Goal: Task Accomplishment & Management: Use online tool/utility

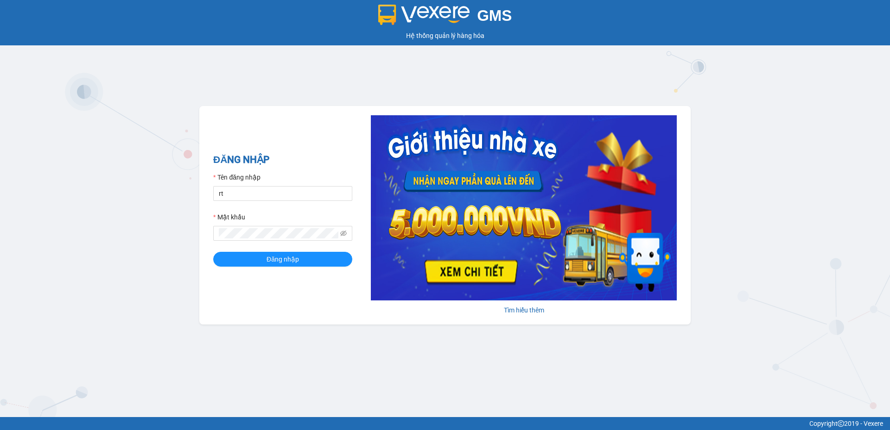
type input "r"
type input "tronghoang.apq"
click at [213, 252] on button "Đăng nhập" at bounding box center [282, 259] width 139 height 15
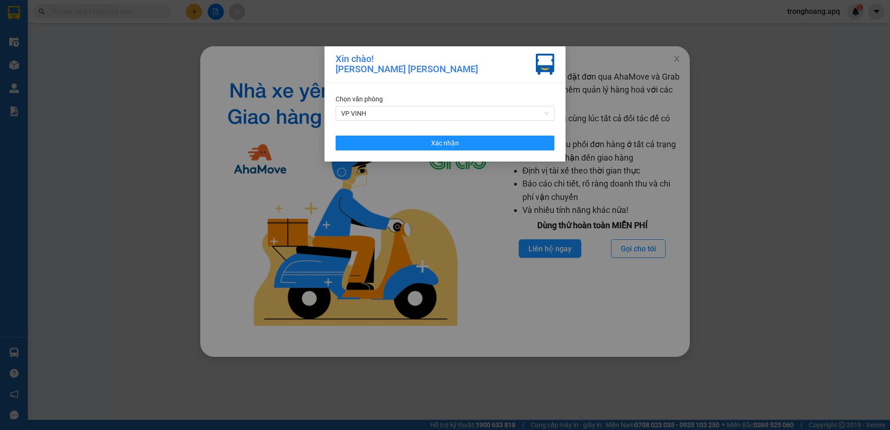
drag, startPoint x: 362, startPoint y: 124, endPoint x: 445, endPoint y: 84, distance: 91.6
click at [442, 84] on div "[PERSON_NAME] [PERSON_NAME] Xác [PERSON_NAME]" at bounding box center [444, 122] width 241 height 79
drag, startPoint x: 462, startPoint y: 133, endPoint x: 467, endPoint y: 138, distance: 6.2
click at [463, 133] on div "[PERSON_NAME] [PERSON_NAME] Xác [PERSON_NAME]" at bounding box center [444, 122] width 241 height 79
click at [467, 139] on button "Xác nhận" at bounding box center [444, 143] width 219 height 15
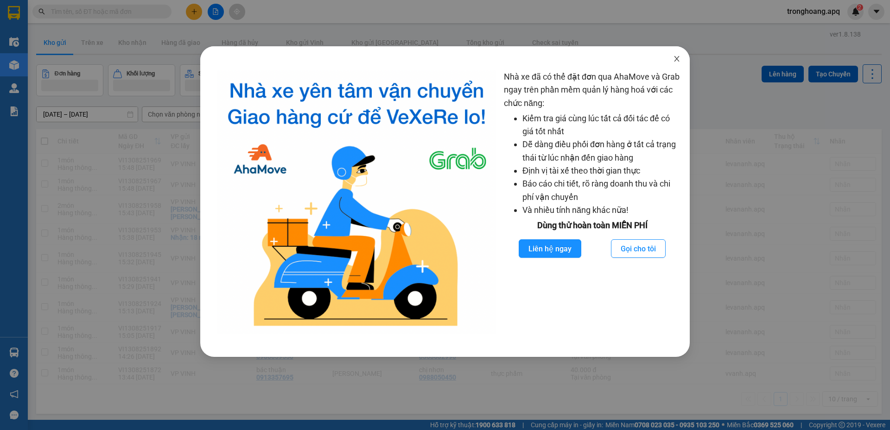
click at [681, 59] on span "Close" at bounding box center [676, 59] width 26 height 26
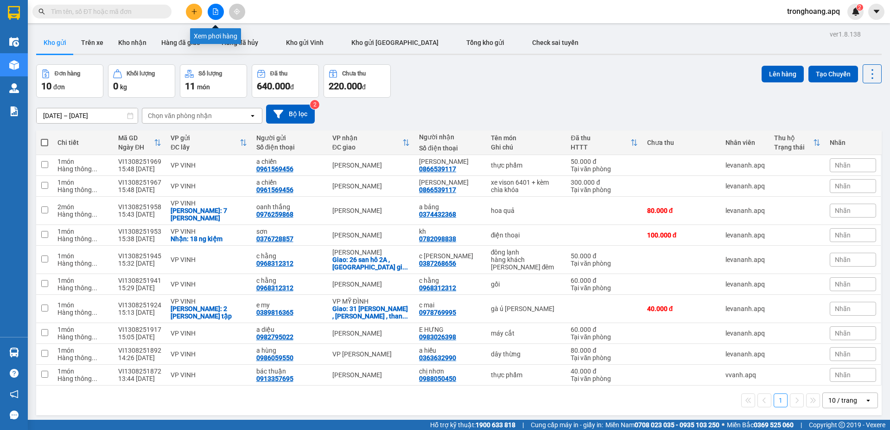
click at [216, 14] on icon "file-add" at bounding box center [215, 11] width 6 height 6
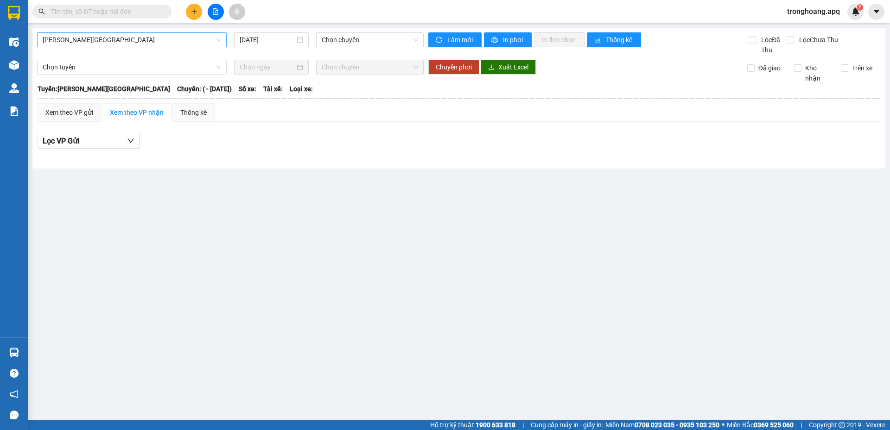
click at [87, 41] on span "[PERSON_NAME][GEOGRAPHIC_DATA]" at bounding box center [132, 40] width 178 height 14
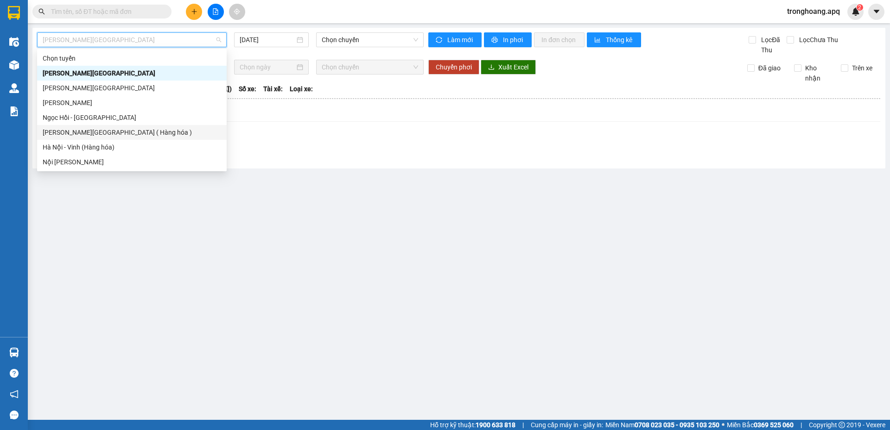
click at [82, 130] on div "[PERSON_NAME][GEOGRAPHIC_DATA] ( Hàng hóa )" at bounding box center [132, 132] width 178 height 10
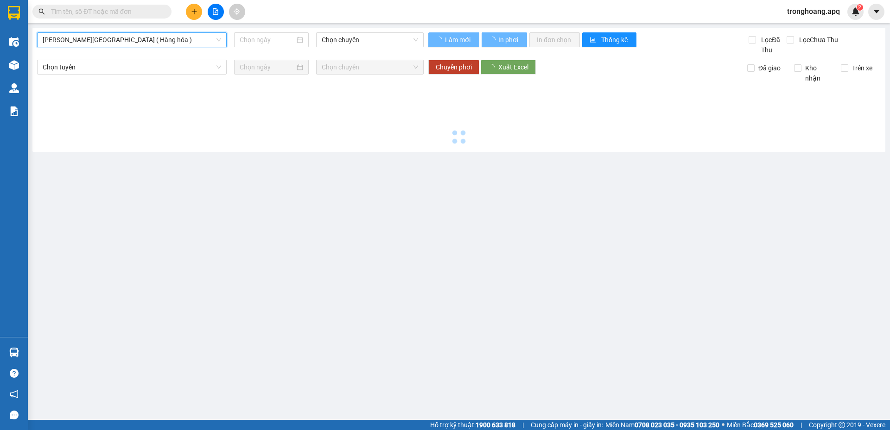
type input "[DATE]"
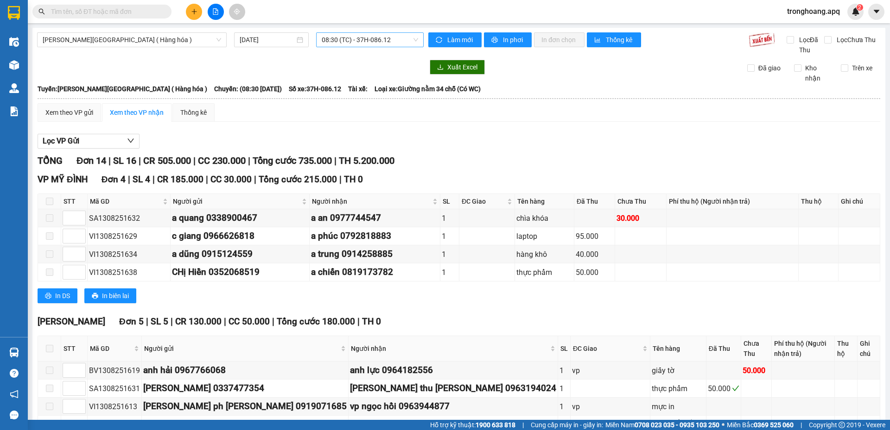
drag, startPoint x: 367, startPoint y: 50, endPoint x: 372, endPoint y: 42, distance: 8.7
click at [370, 46] on div "[PERSON_NAME][GEOGRAPHIC_DATA] ( Hàng hóa ) [DATE] 08:30 (TC) - 37H-086.12" at bounding box center [230, 43] width 386 height 23
click at [372, 38] on span "08:30 (TC) - 37H-086.12" at bounding box center [370, 40] width 96 height 14
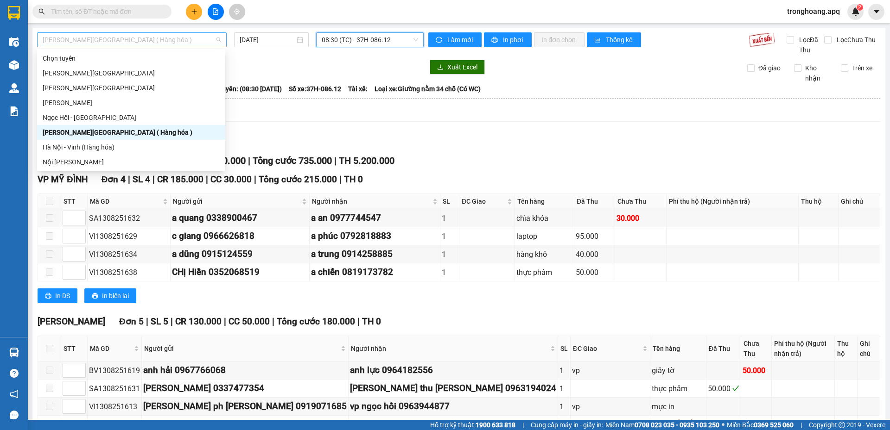
click at [133, 38] on span "[PERSON_NAME][GEOGRAPHIC_DATA] ( Hàng hóa )" at bounding box center [132, 40] width 178 height 14
click at [76, 147] on div "Hà Nội - Vinh (Hàng hóa)" at bounding box center [131, 147] width 177 height 10
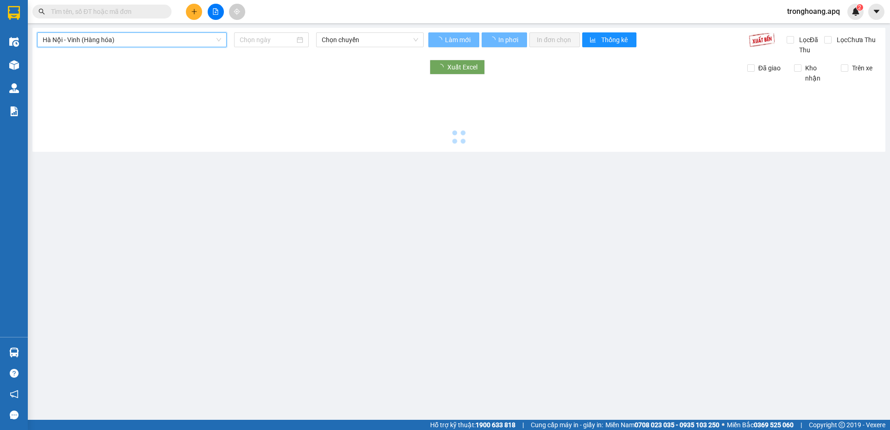
type input "[DATE]"
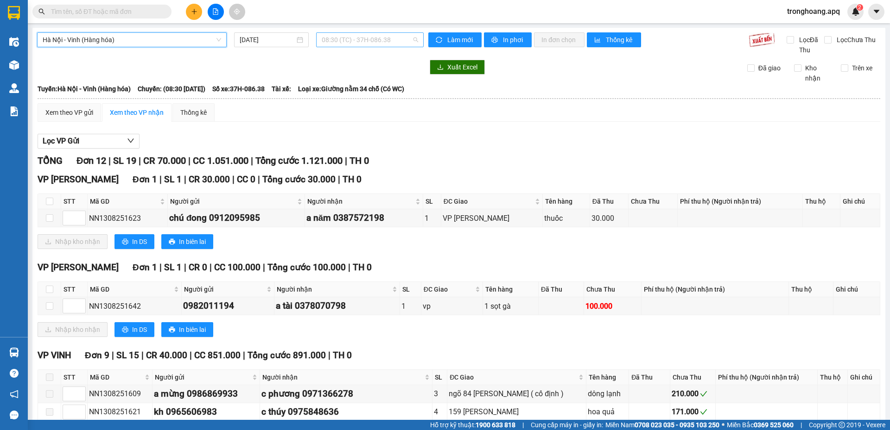
click at [356, 41] on span "08:30 (TC) - 37H-086.38" at bounding box center [370, 40] width 96 height 14
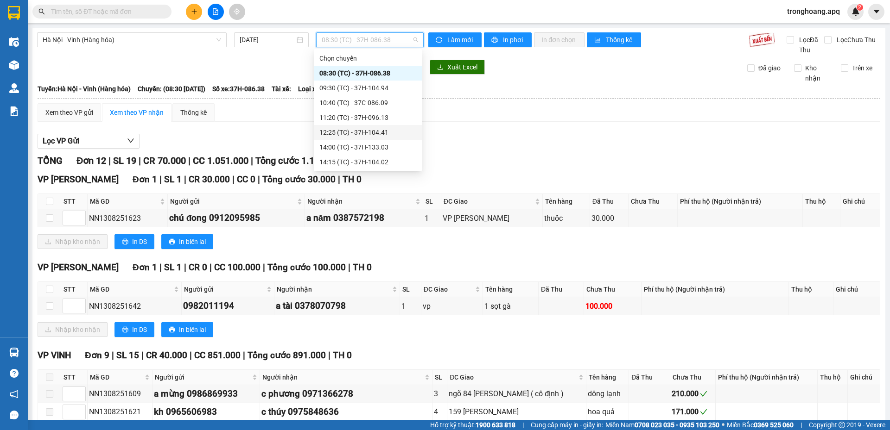
click at [367, 130] on div "12:25 (TC) - 37H-104.41" at bounding box center [367, 132] width 97 height 10
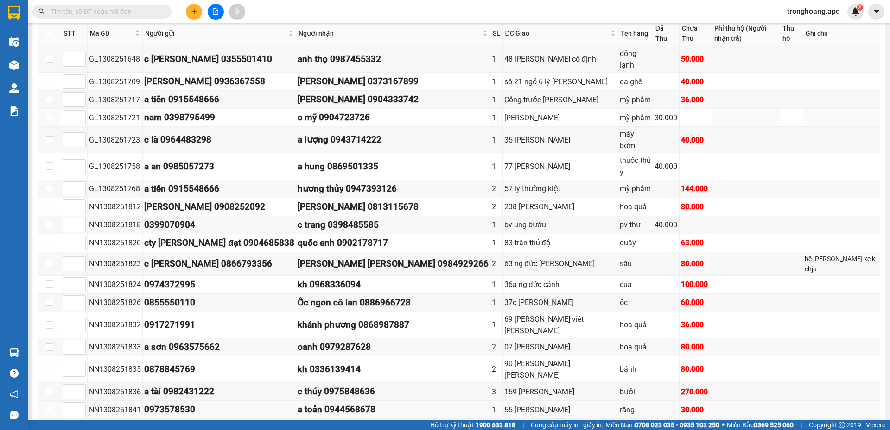
scroll to position [602, 0]
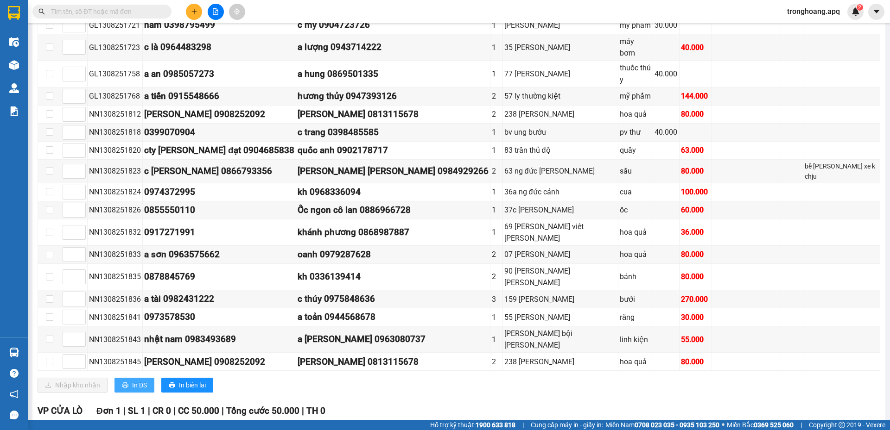
drag, startPoint x: 134, startPoint y: 319, endPoint x: 115, endPoint y: 327, distance: 20.8
click at [134, 380] on span "In DS" at bounding box center [139, 385] width 15 height 10
click at [797, 16] on span "tronghoang.apq" at bounding box center [813, 12] width 68 height 12
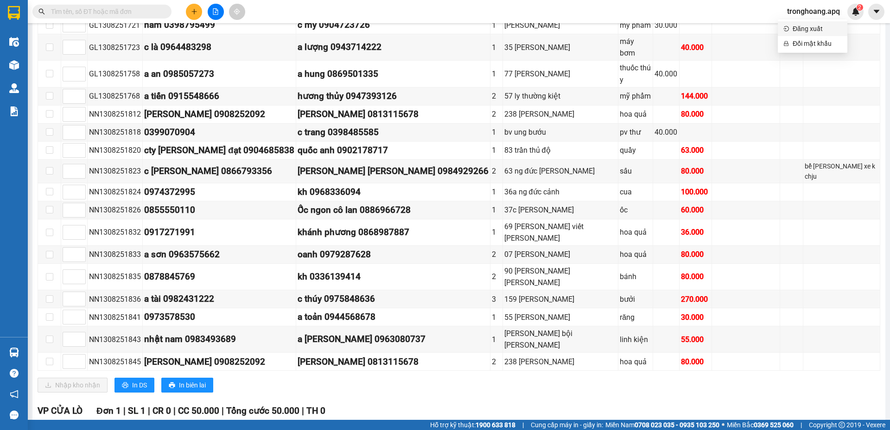
click at [800, 31] on span "Đăng xuất" at bounding box center [816, 29] width 49 height 10
